Goal: Task Accomplishment & Management: Use online tool/utility

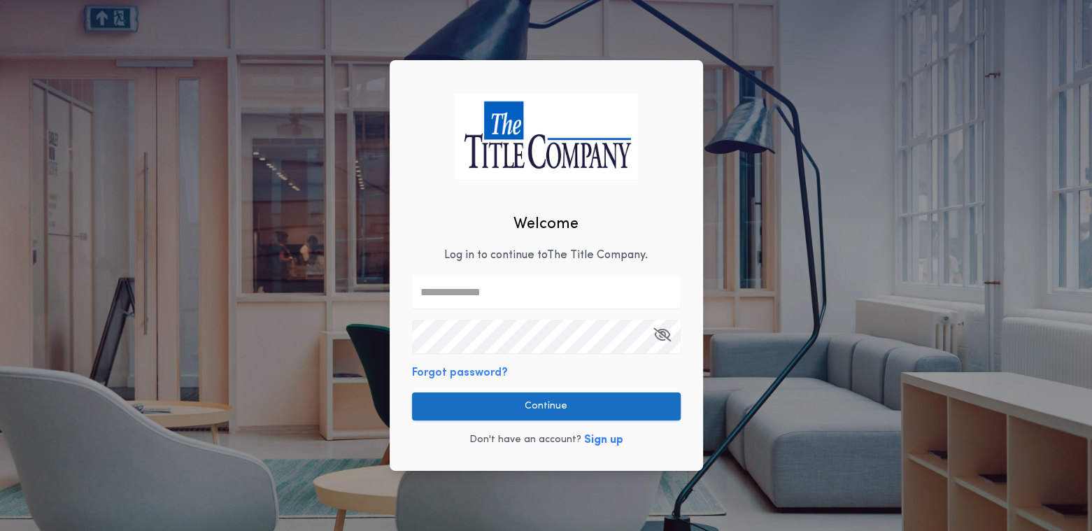
type input "**********"
click at [513, 405] on button "Continue" at bounding box center [546, 406] width 269 height 28
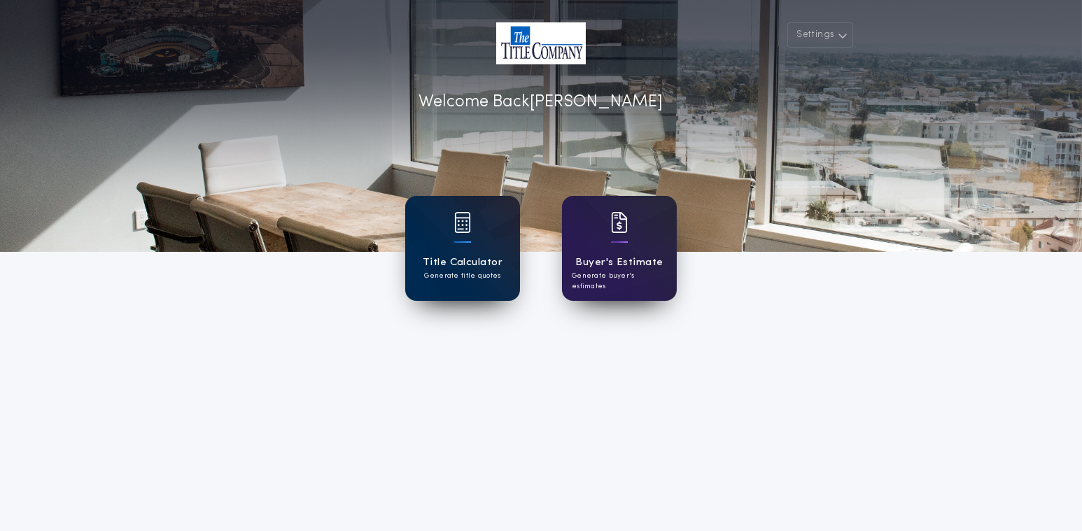
click at [439, 223] on div "Title Calculator Generate title quotes" at bounding box center [462, 248] width 115 height 105
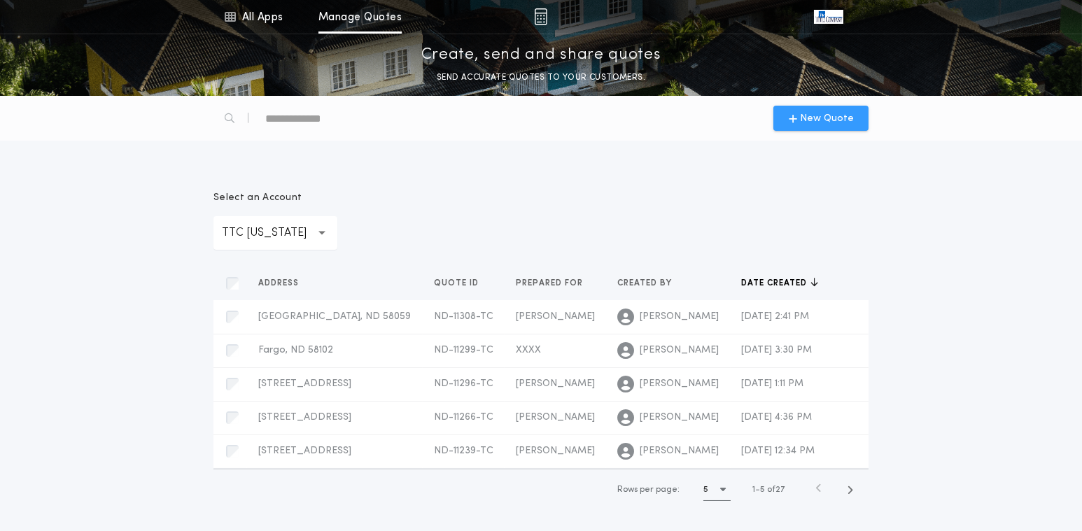
click at [795, 118] on icon "button" at bounding box center [792, 118] width 8 height 11
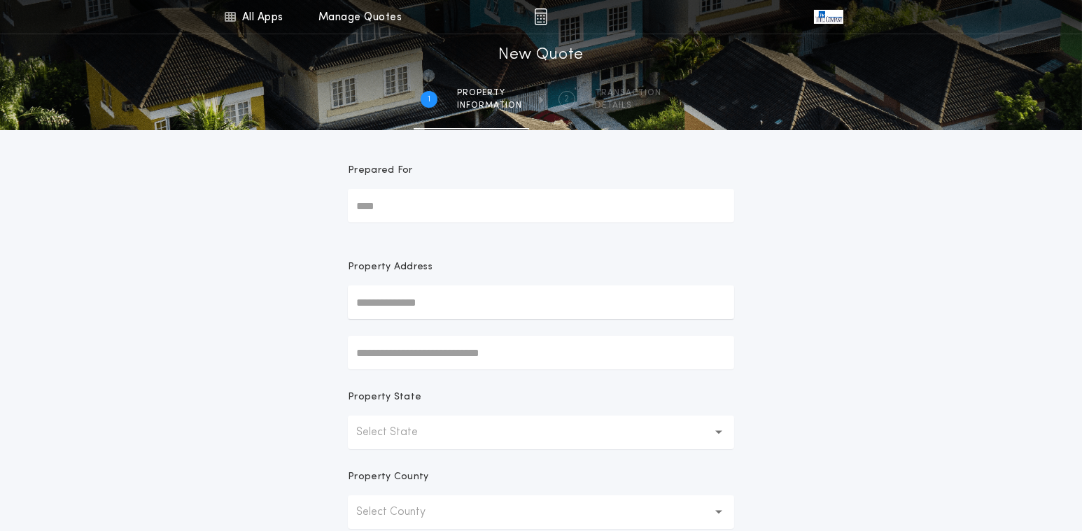
click at [378, 208] on input "Prepared For" at bounding box center [541, 206] width 386 height 34
type input "**********"
click at [382, 306] on input "text" at bounding box center [541, 302] width 386 height 34
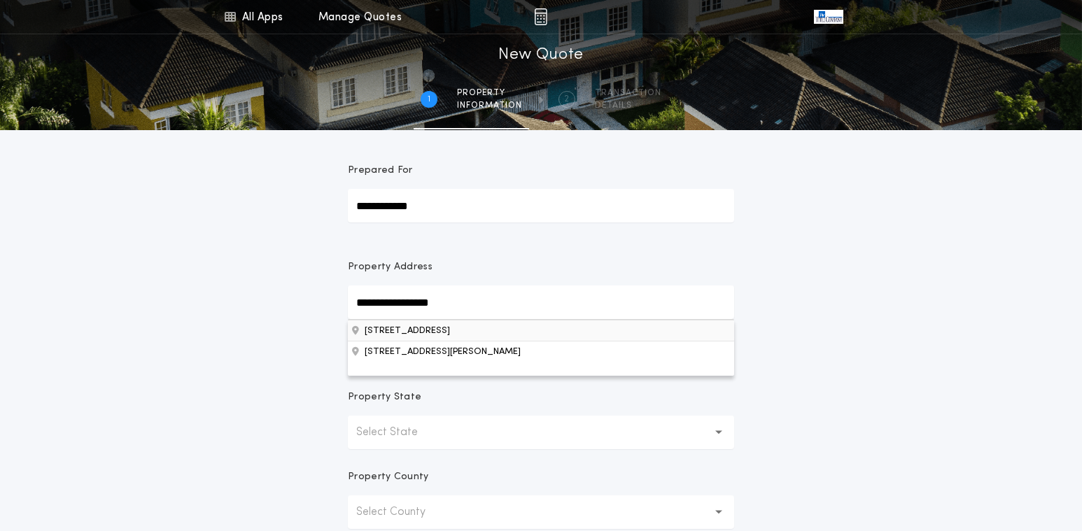
click at [458, 334] on button "[STREET_ADDRESS]" at bounding box center [541, 330] width 386 height 21
type input "**********"
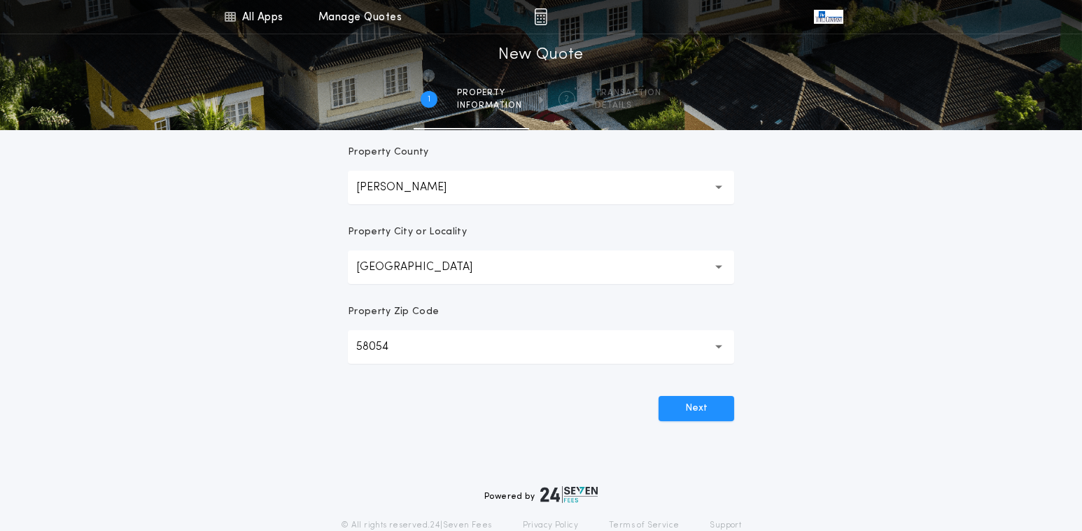
scroll to position [350, 0]
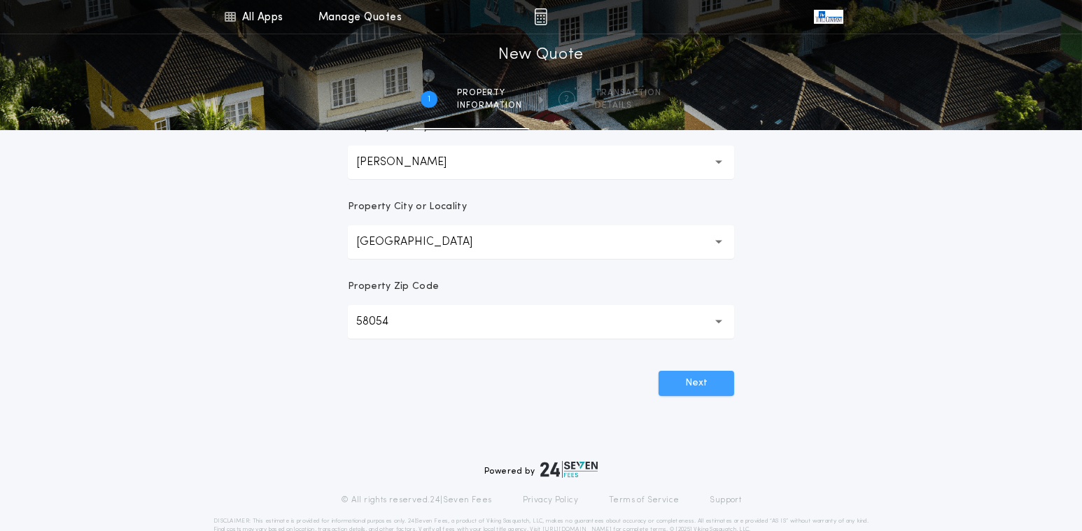
click at [681, 378] on button "Next" at bounding box center [696, 383] width 76 height 25
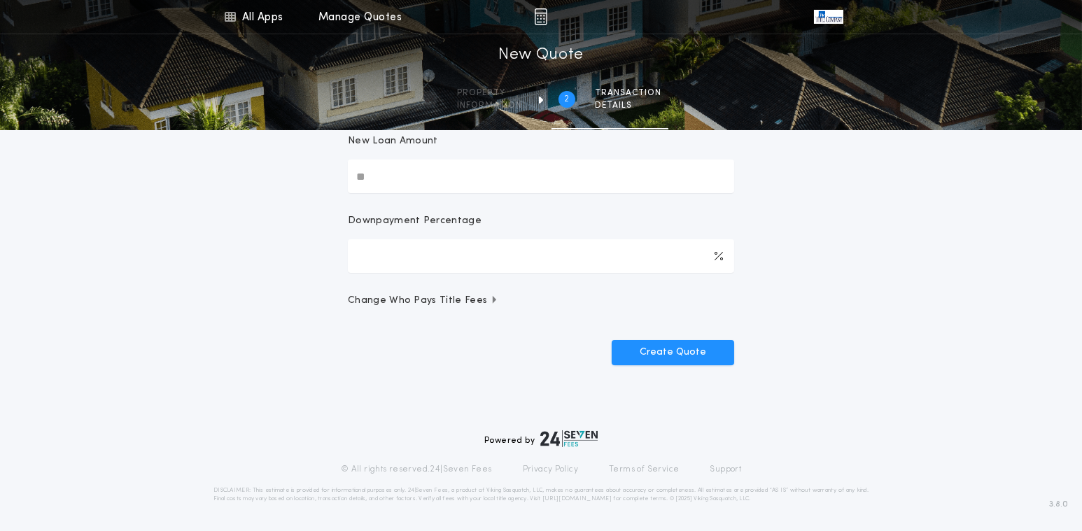
scroll to position [0, 0]
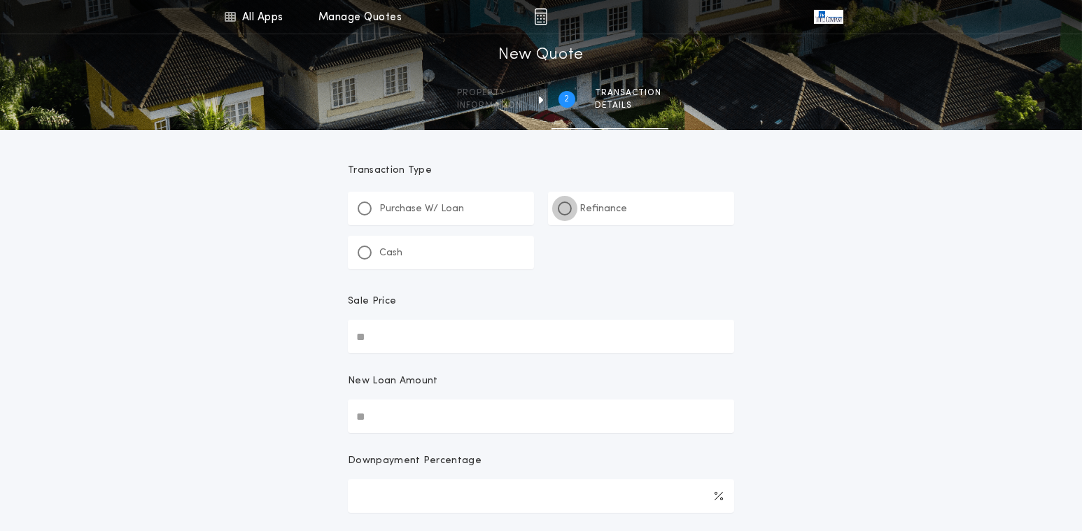
click at [567, 208] on div at bounding box center [564, 208] width 7 height 7
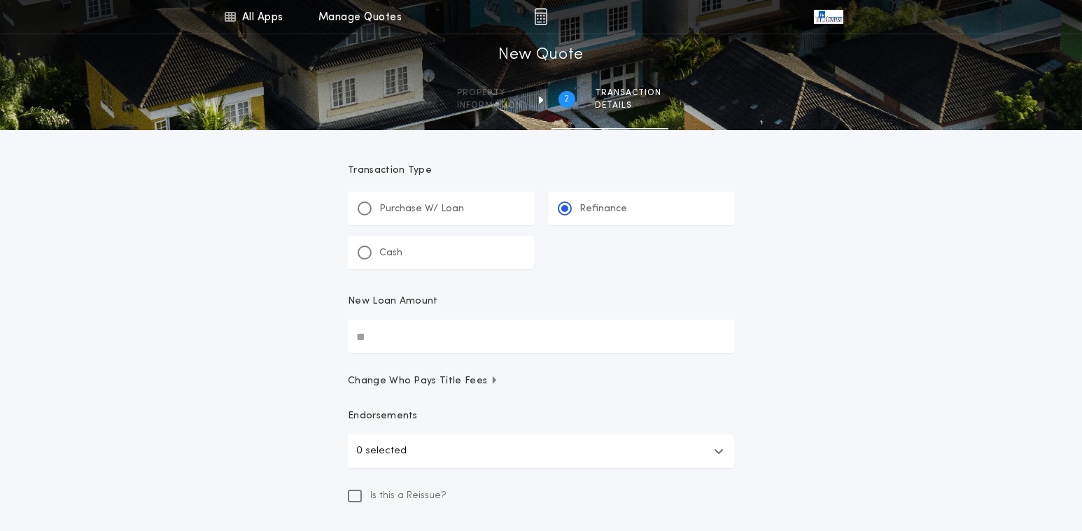
click at [371, 337] on input "New Loan Amount" at bounding box center [541, 337] width 386 height 34
click at [555, 349] on input "********" at bounding box center [541, 337] width 386 height 34
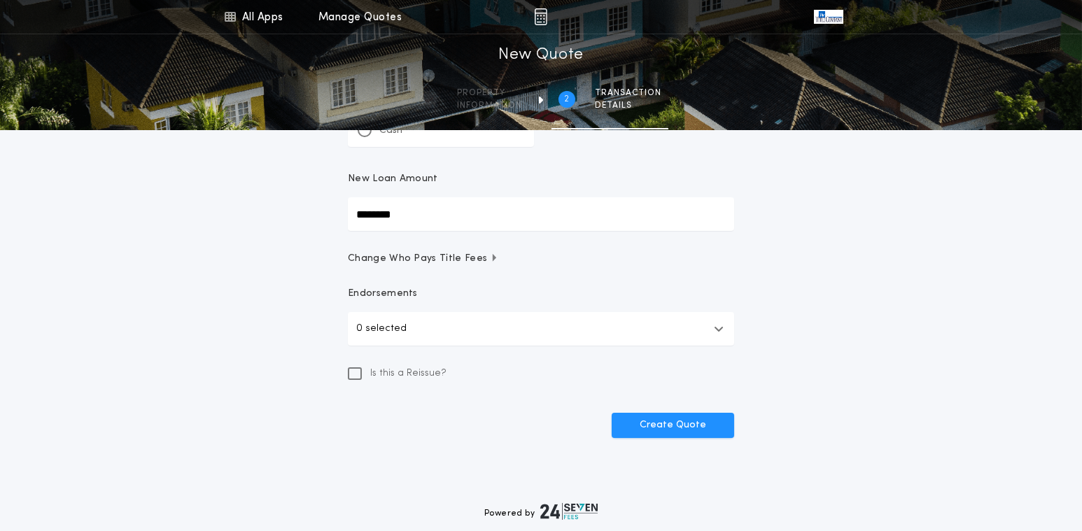
scroll to position [195, 0]
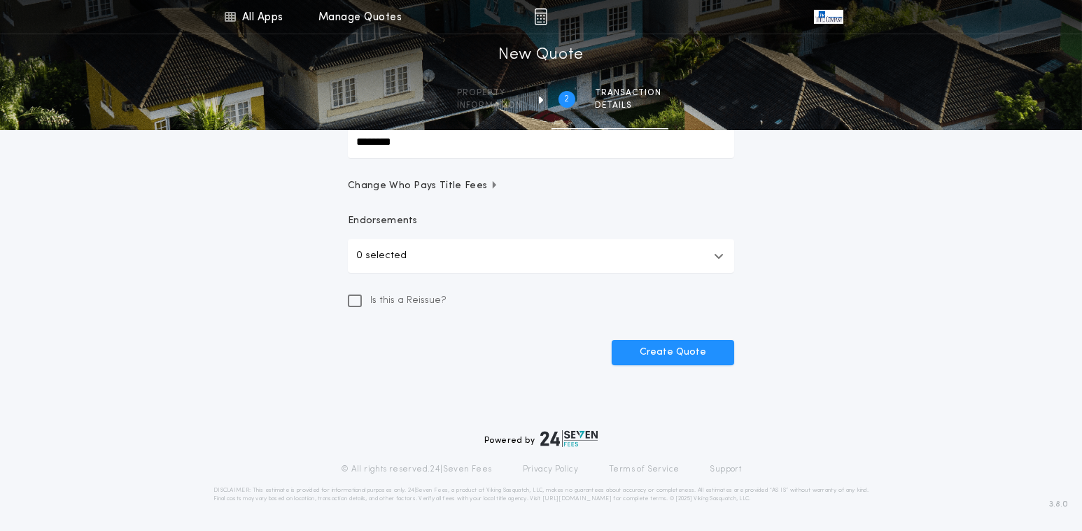
type input "********"
click at [714, 254] on icon "button" at bounding box center [719, 255] width 10 height 11
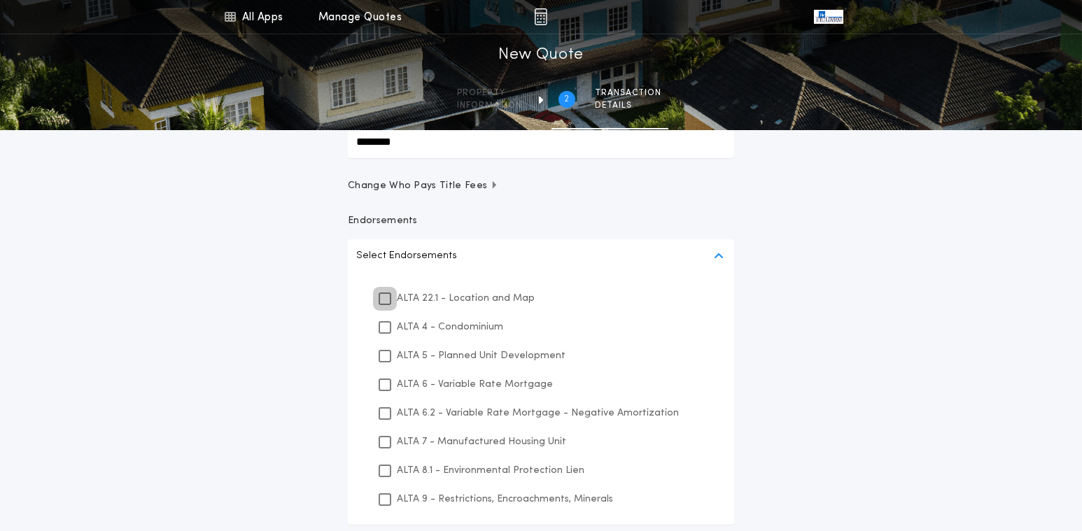
click at [389, 294] on div at bounding box center [385, 299] width 10 height 10
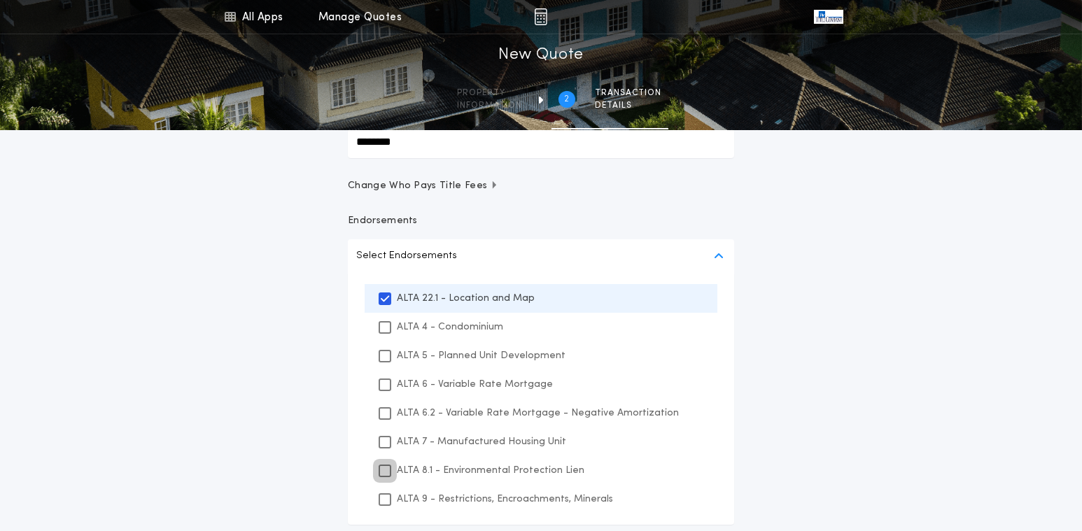
click at [387, 472] on icon at bounding box center [385, 471] width 8 height 10
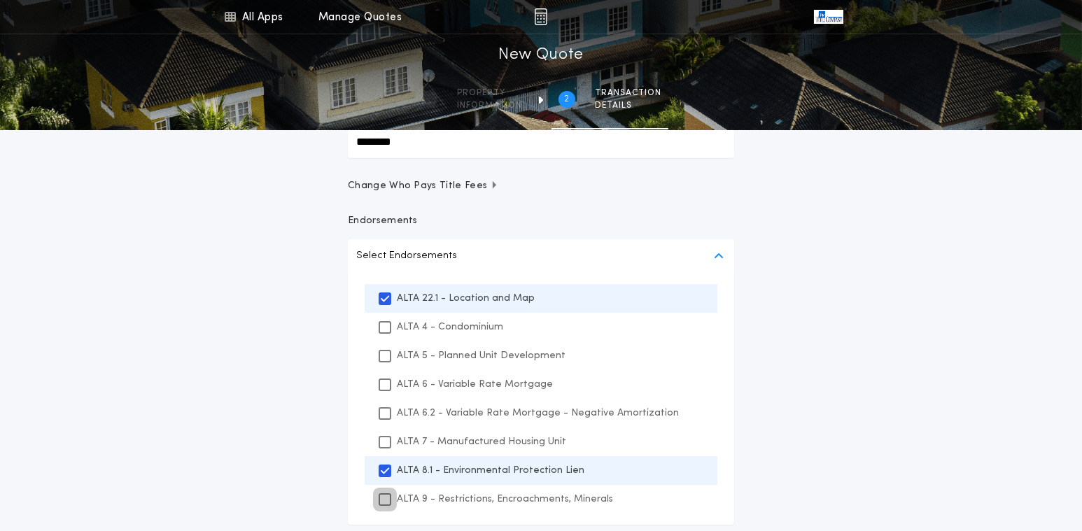
click at [384, 492] on div "ALTA 9 - Restrictions, Encroachments, Minerals" at bounding box center [540, 499] width 353 height 29
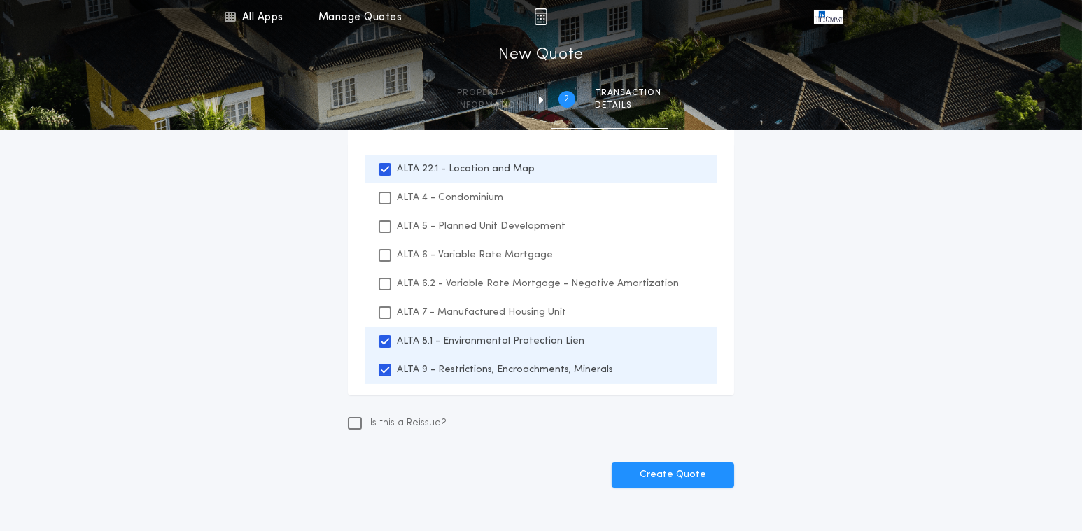
scroll to position [335, 0]
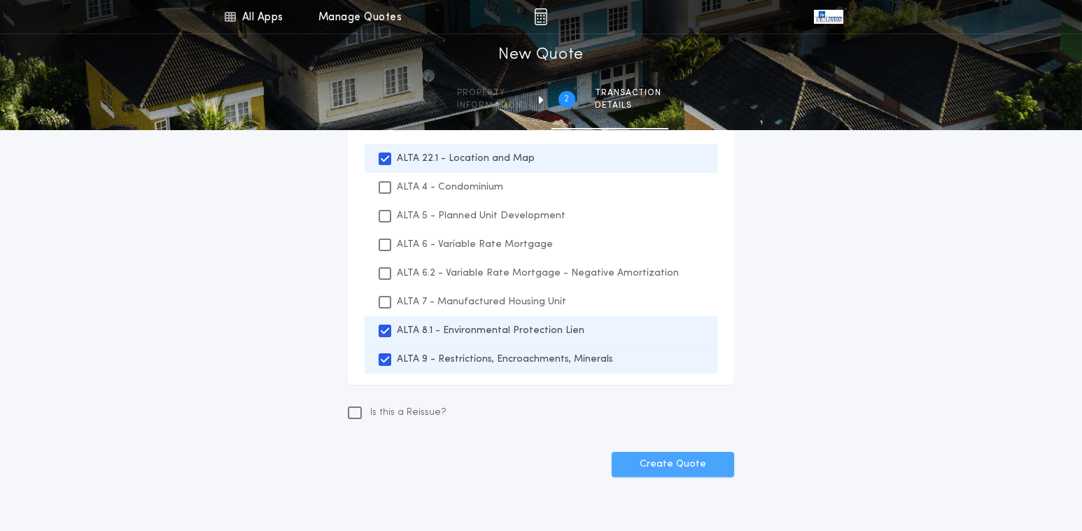
click at [686, 469] on button "Create Quote" at bounding box center [672, 464] width 122 height 25
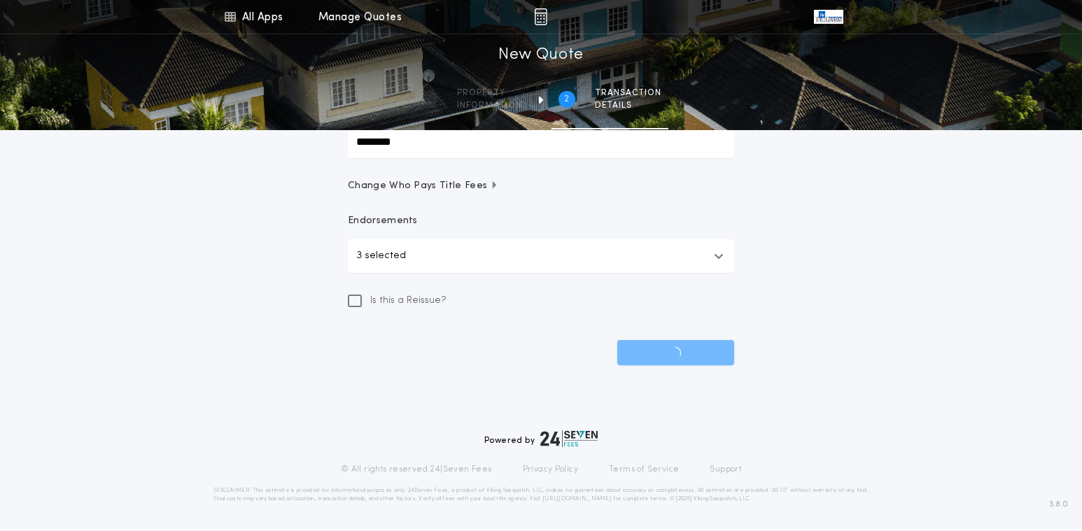
scroll to position [195, 0]
click at [350, 304] on icon at bounding box center [355, 300] width 10 height 11
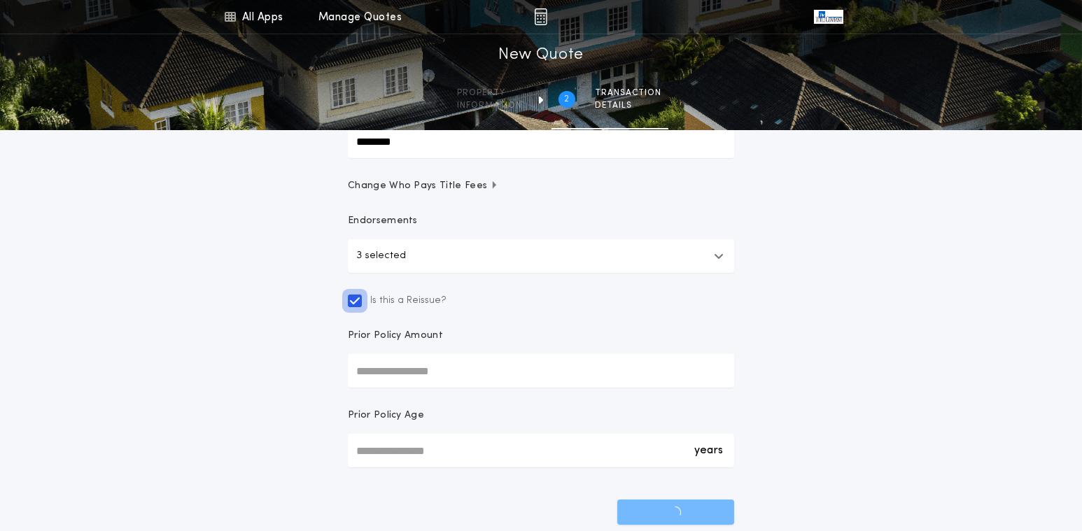
scroll to position [335, 0]
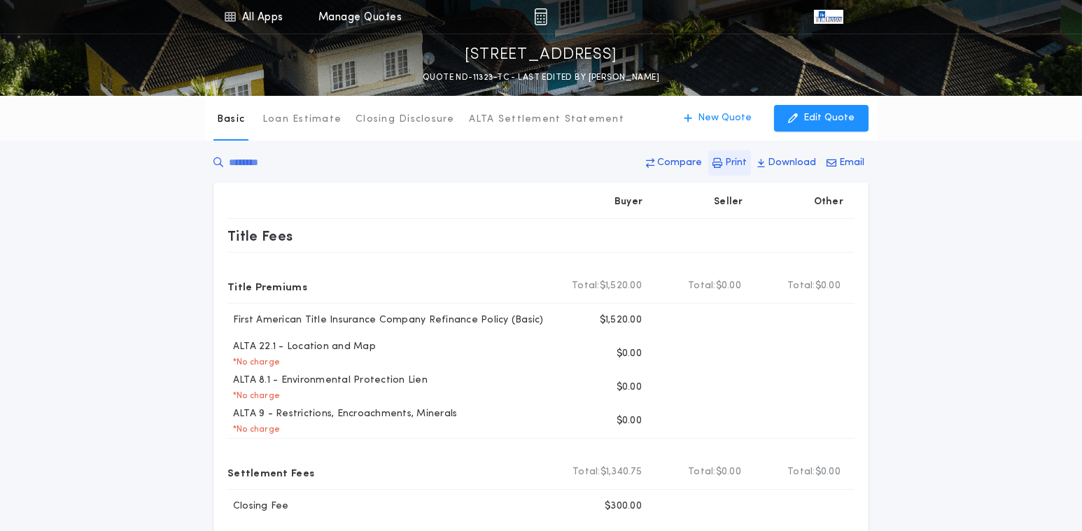
click at [726, 164] on button "Print" at bounding box center [729, 162] width 43 height 25
